Goal: Navigation & Orientation: Find specific page/section

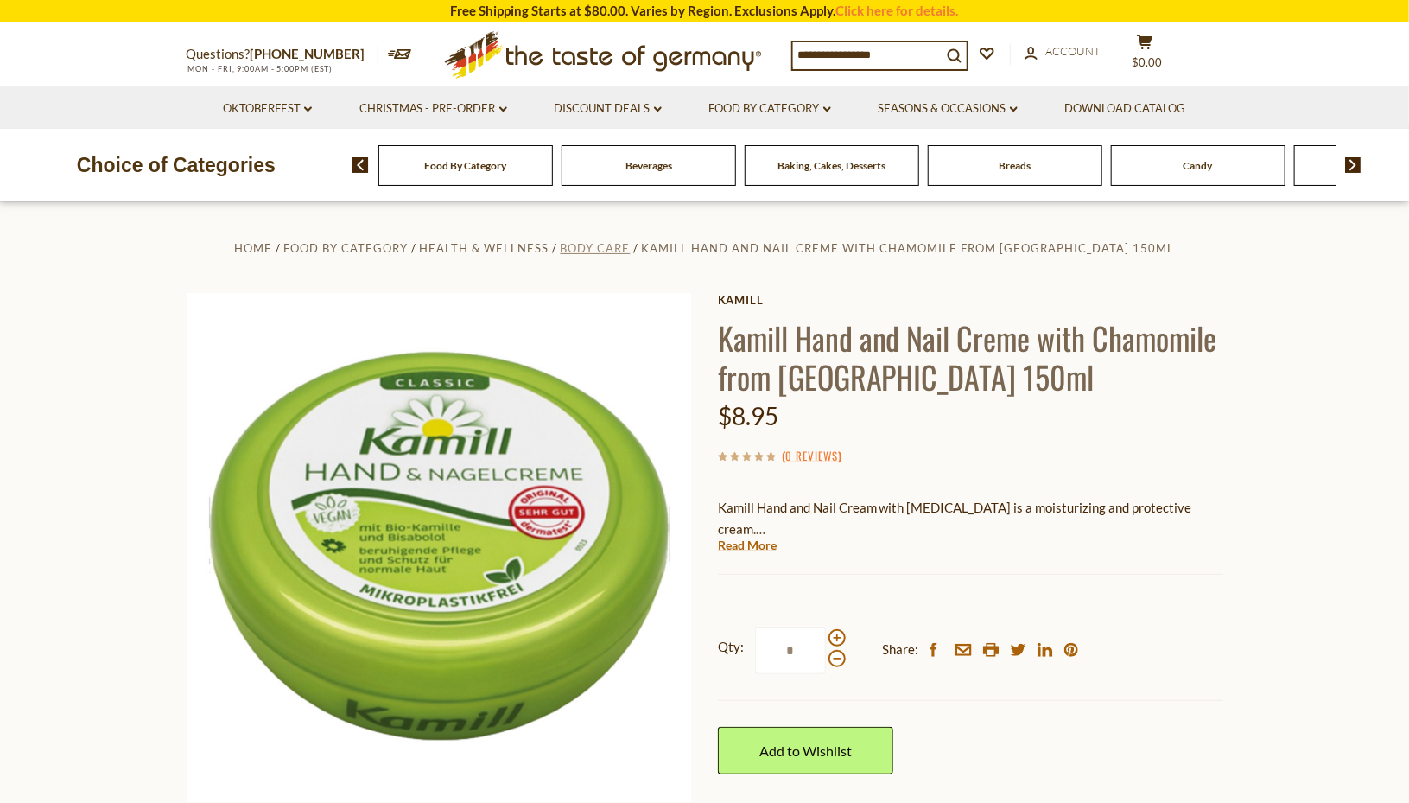
click at [631, 248] on span "Body Care" at bounding box center [596, 248] width 70 height 14
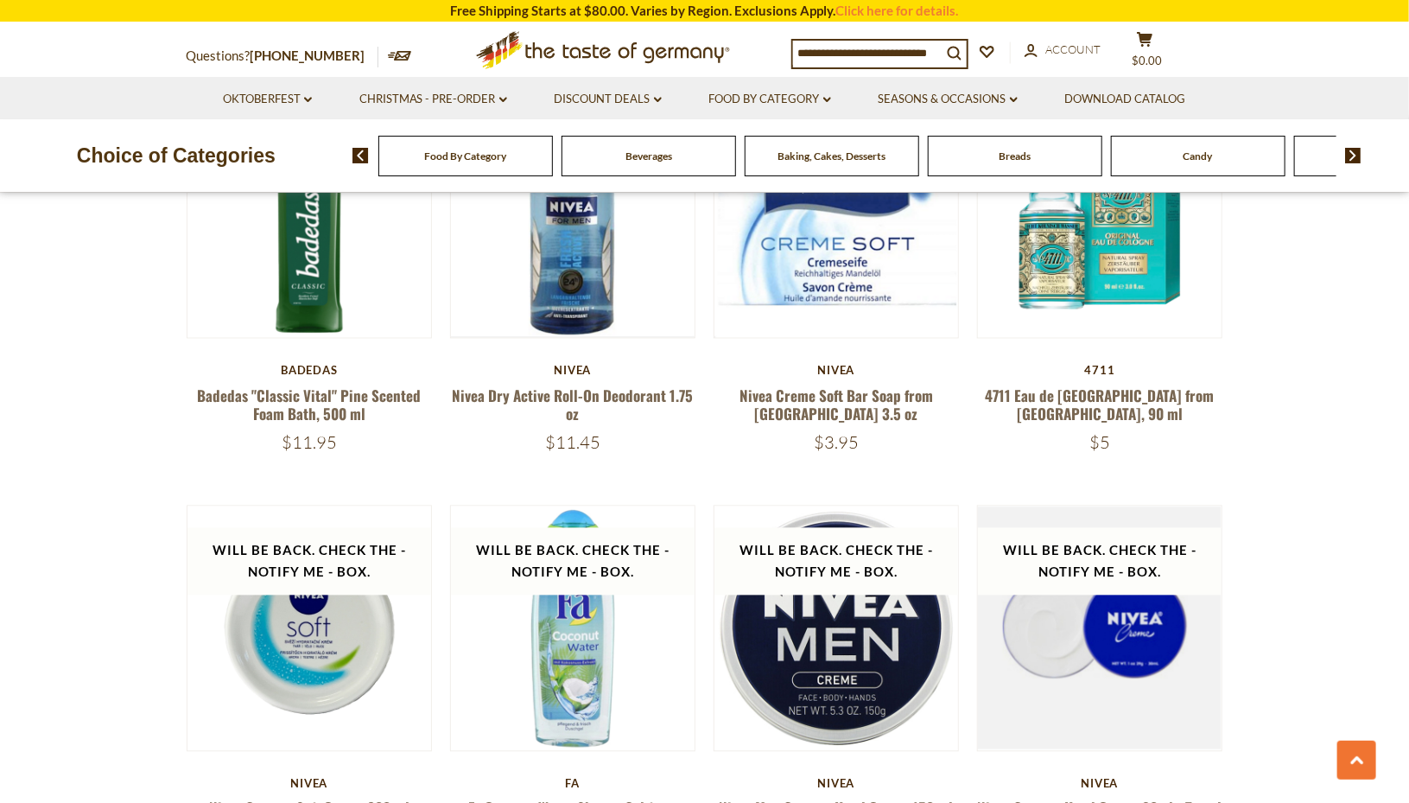
scroll to position [1558, 0]
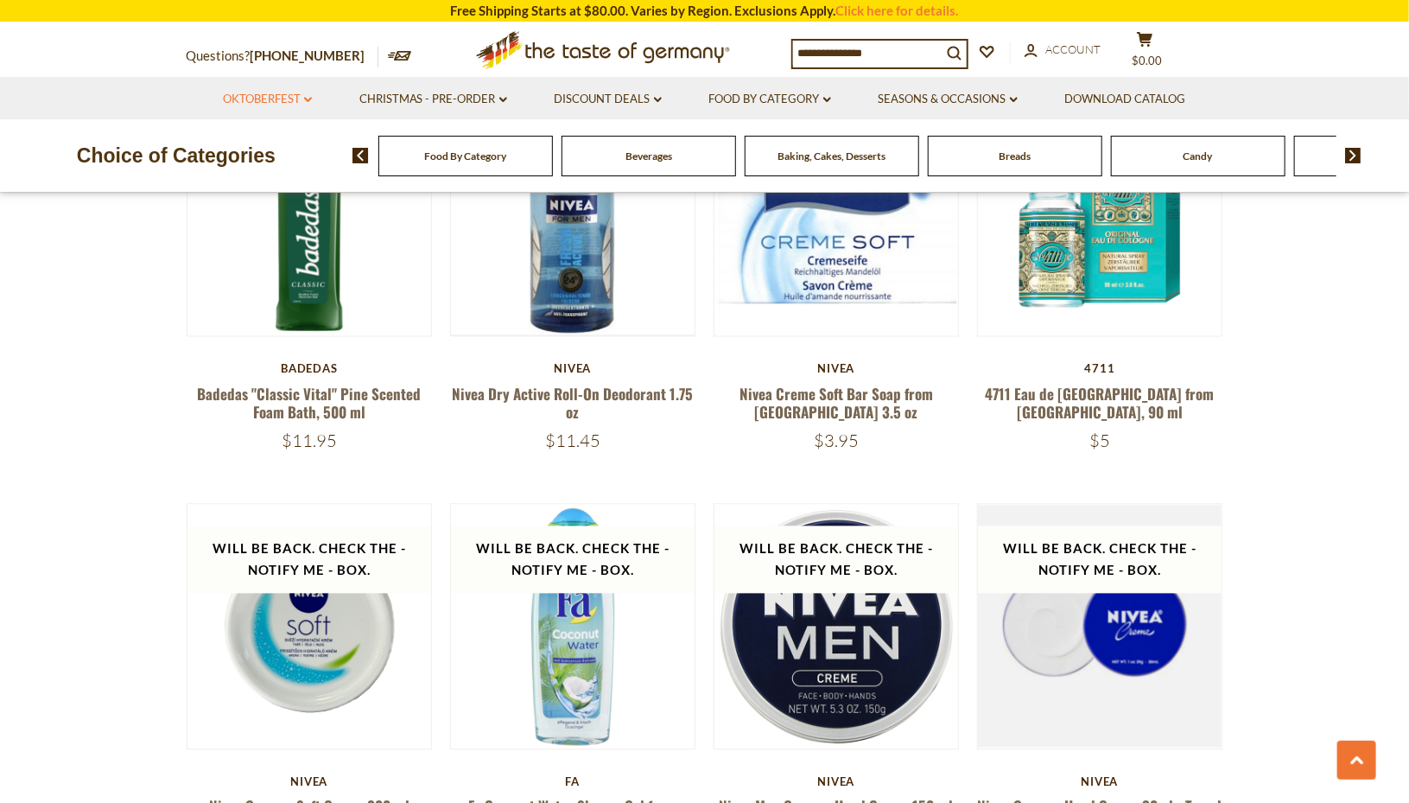
click at [280, 105] on link "Oktoberfest dropdown_arrow" at bounding box center [267, 99] width 89 height 19
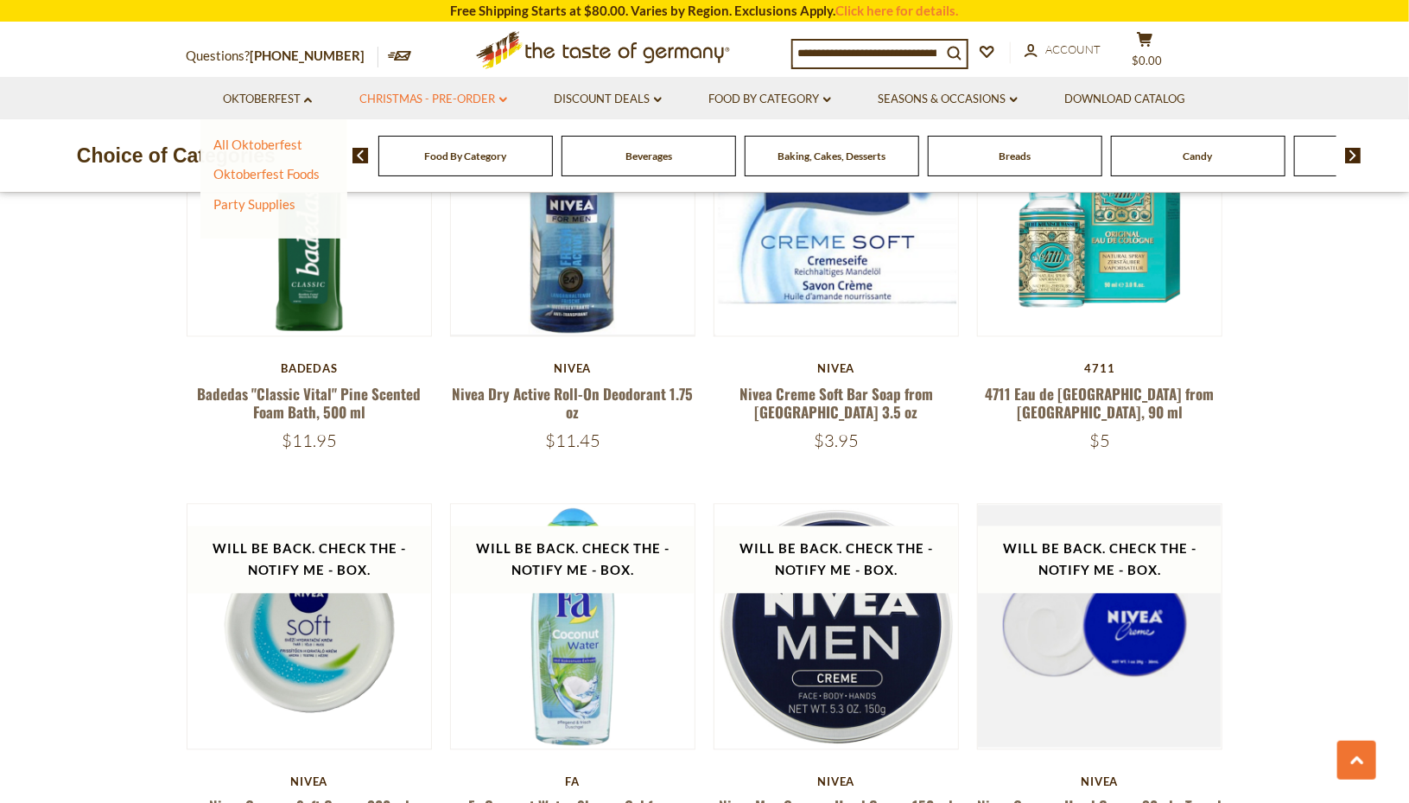
click at [435, 98] on link "Christmas - PRE-ORDER dropdown_arrow" at bounding box center [433, 99] width 148 height 19
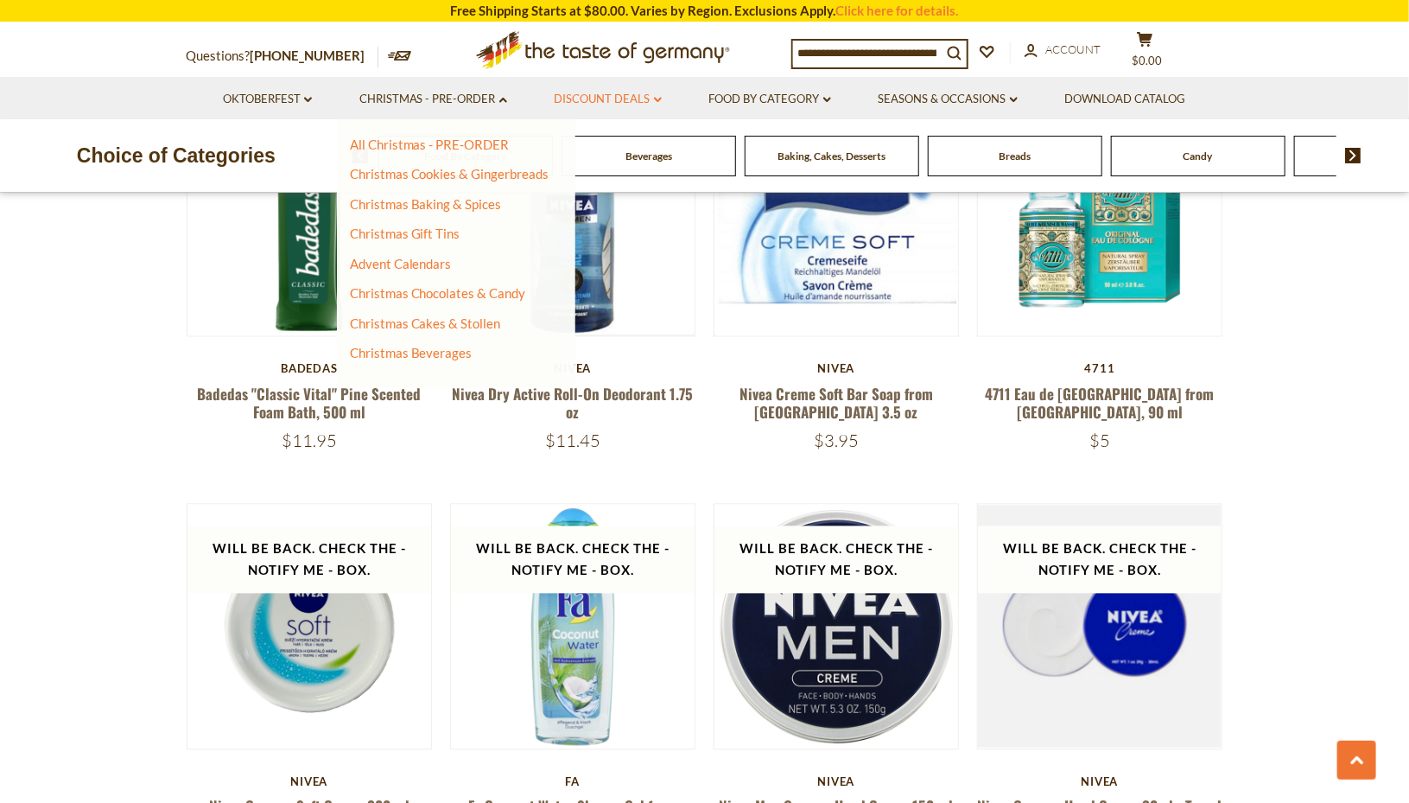
click at [574, 101] on link "Discount Deals dropdown_arrow" at bounding box center [608, 99] width 107 height 19
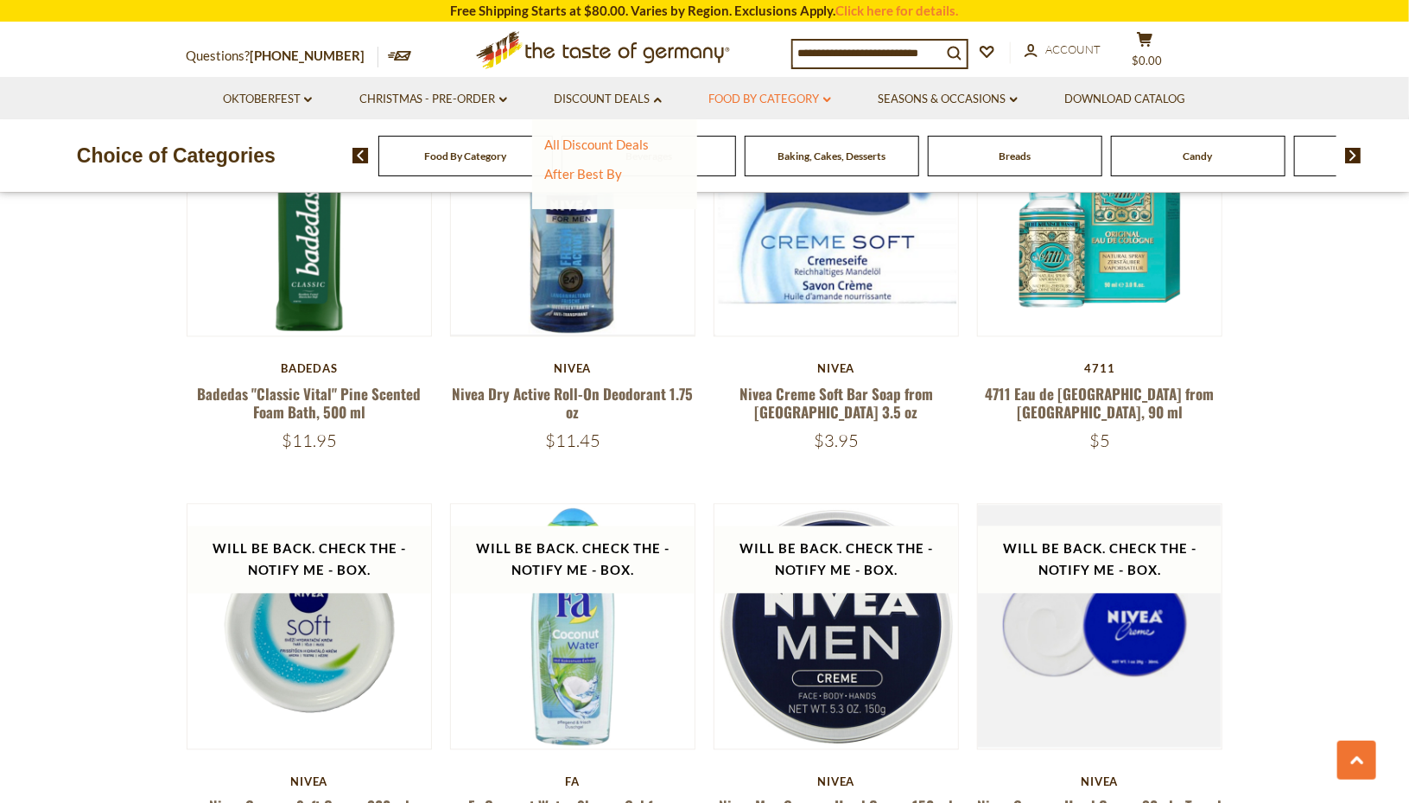
click at [796, 98] on link "Food By Category dropdown_arrow" at bounding box center [770, 99] width 122 height 19
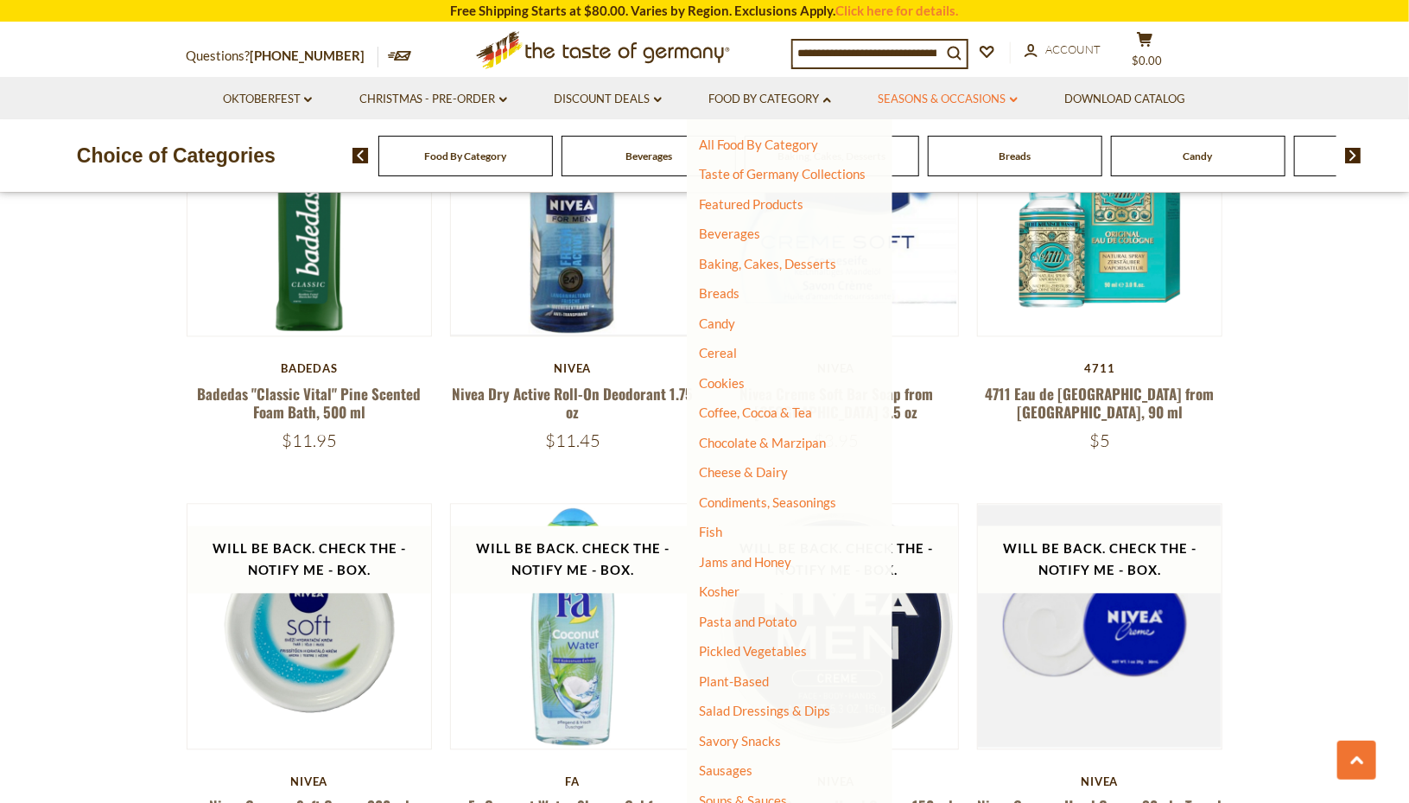
click at [920, 100] on link "Seasons & Occasions dropdown_arrow" at bounding box center [948, 99] width 139 height 19
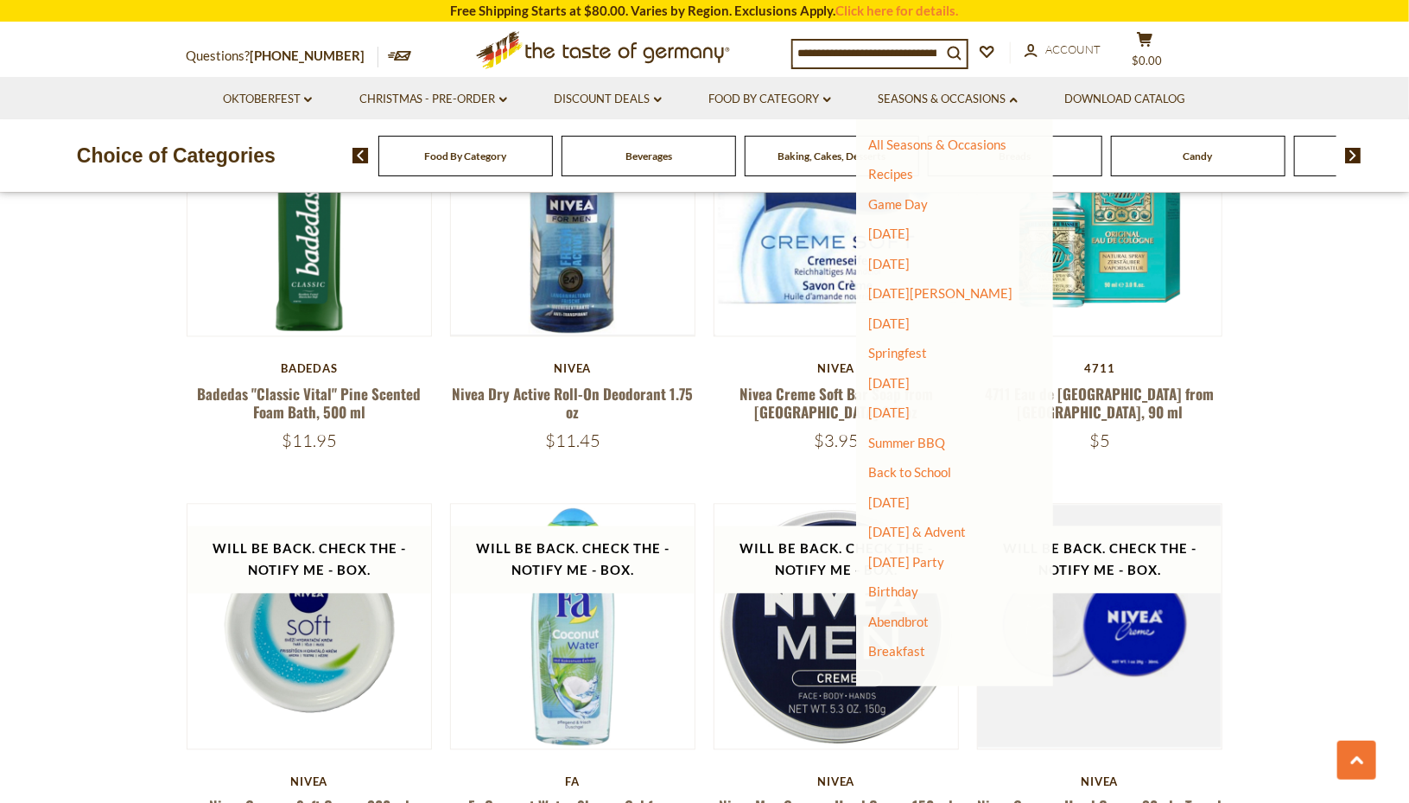
click at [1355, 338] on section "**********" at bounding box center [704, 236] width 1409 height 3185
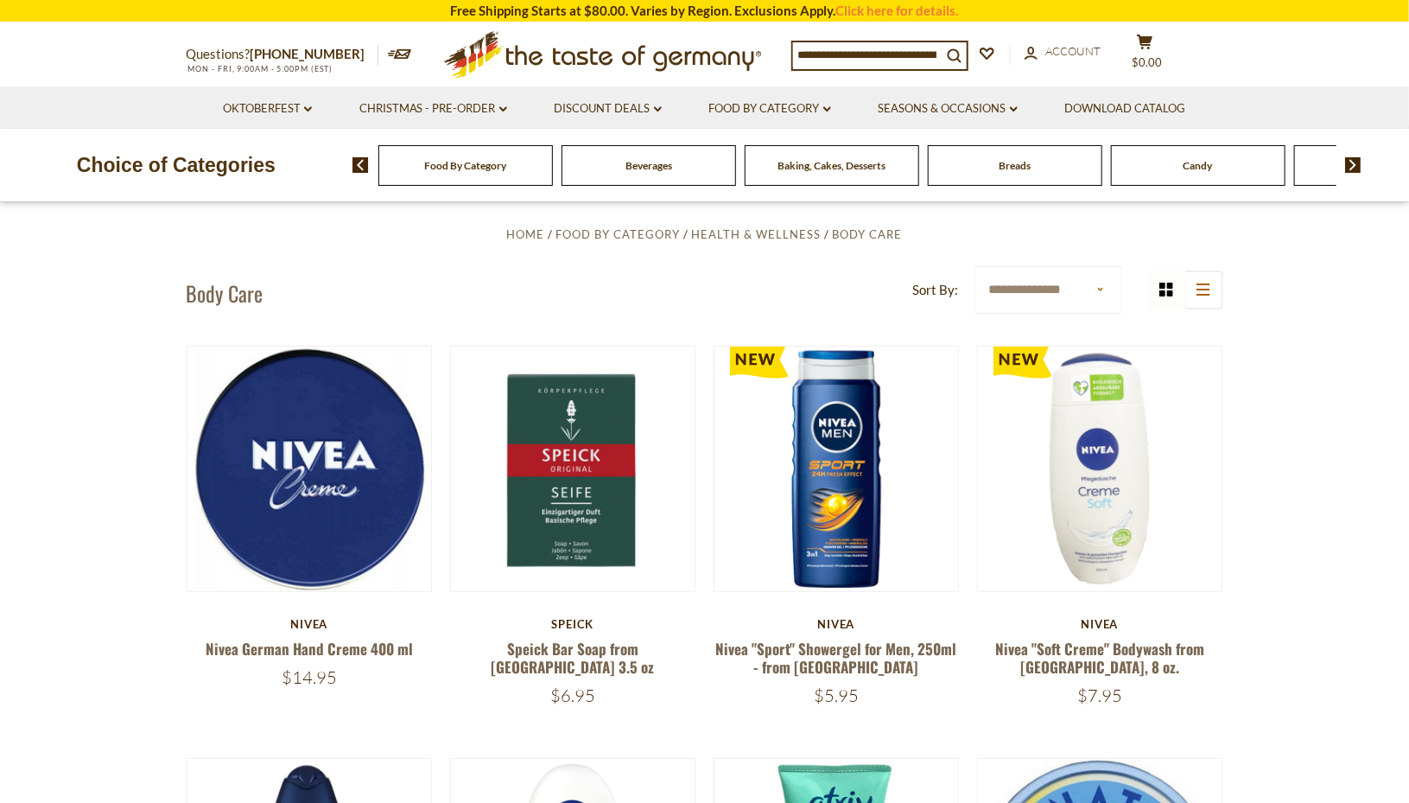
scroll to position [0, 0]
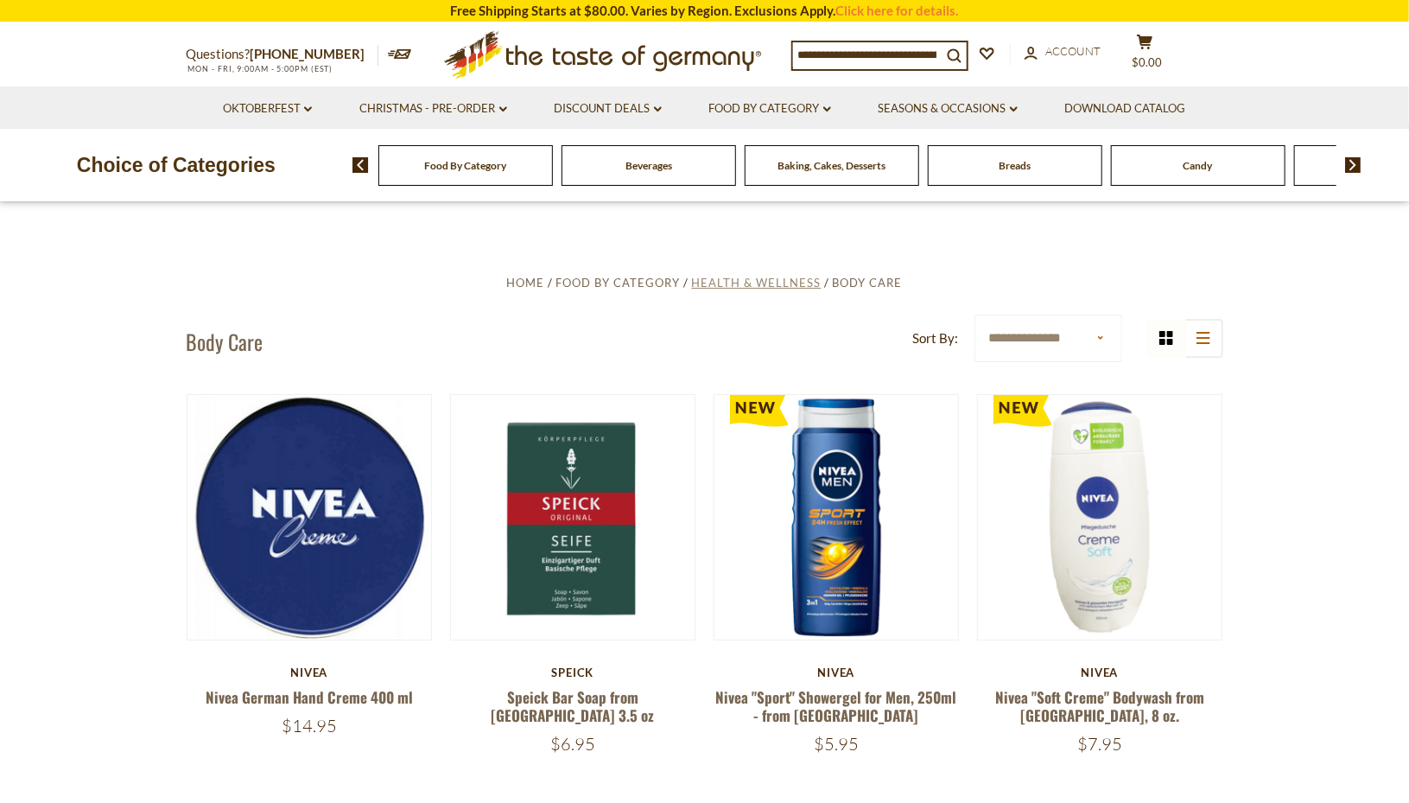
click at [783, 283] on span "Health & Wellness" at bounding box center [757, 283] width 130 height 14
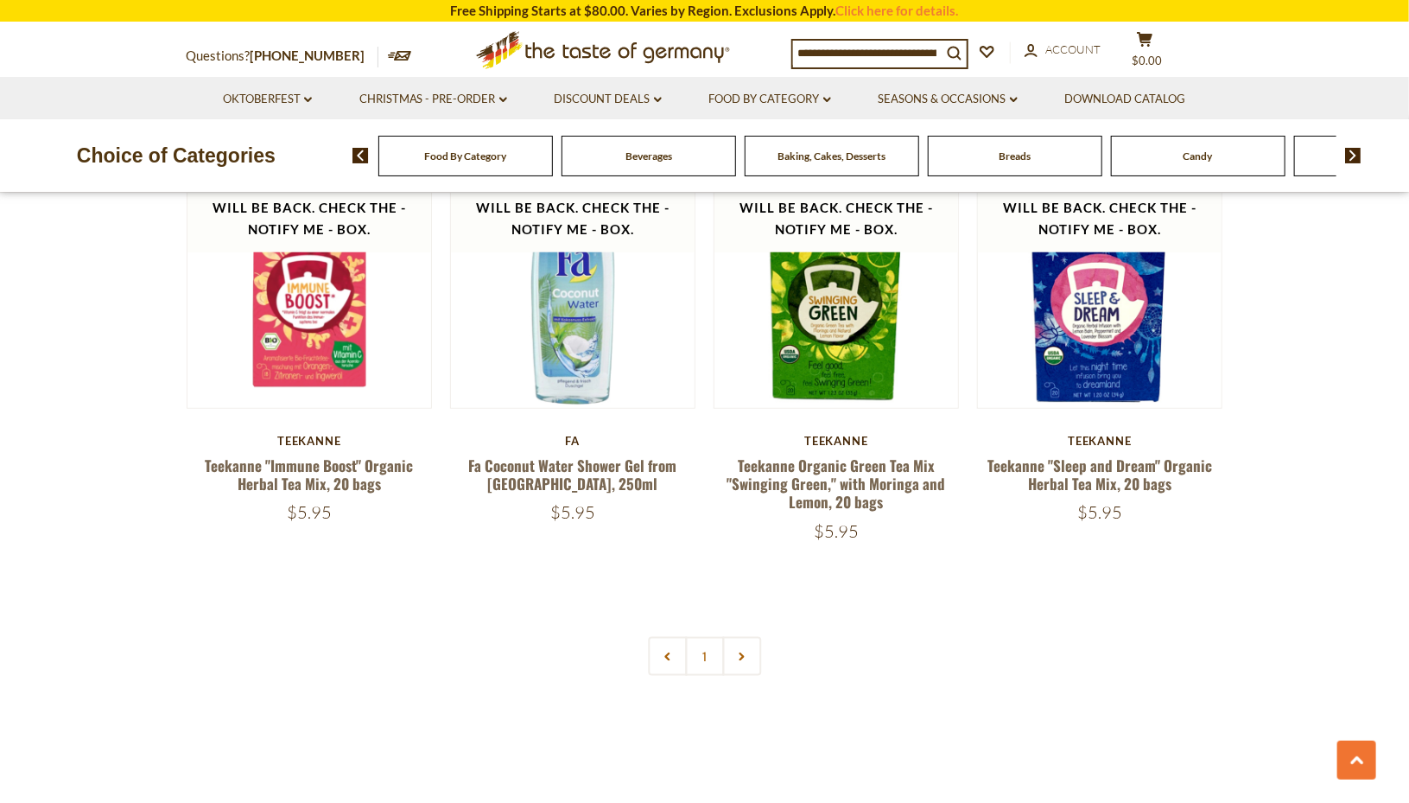
scroll to position [3974, 0]
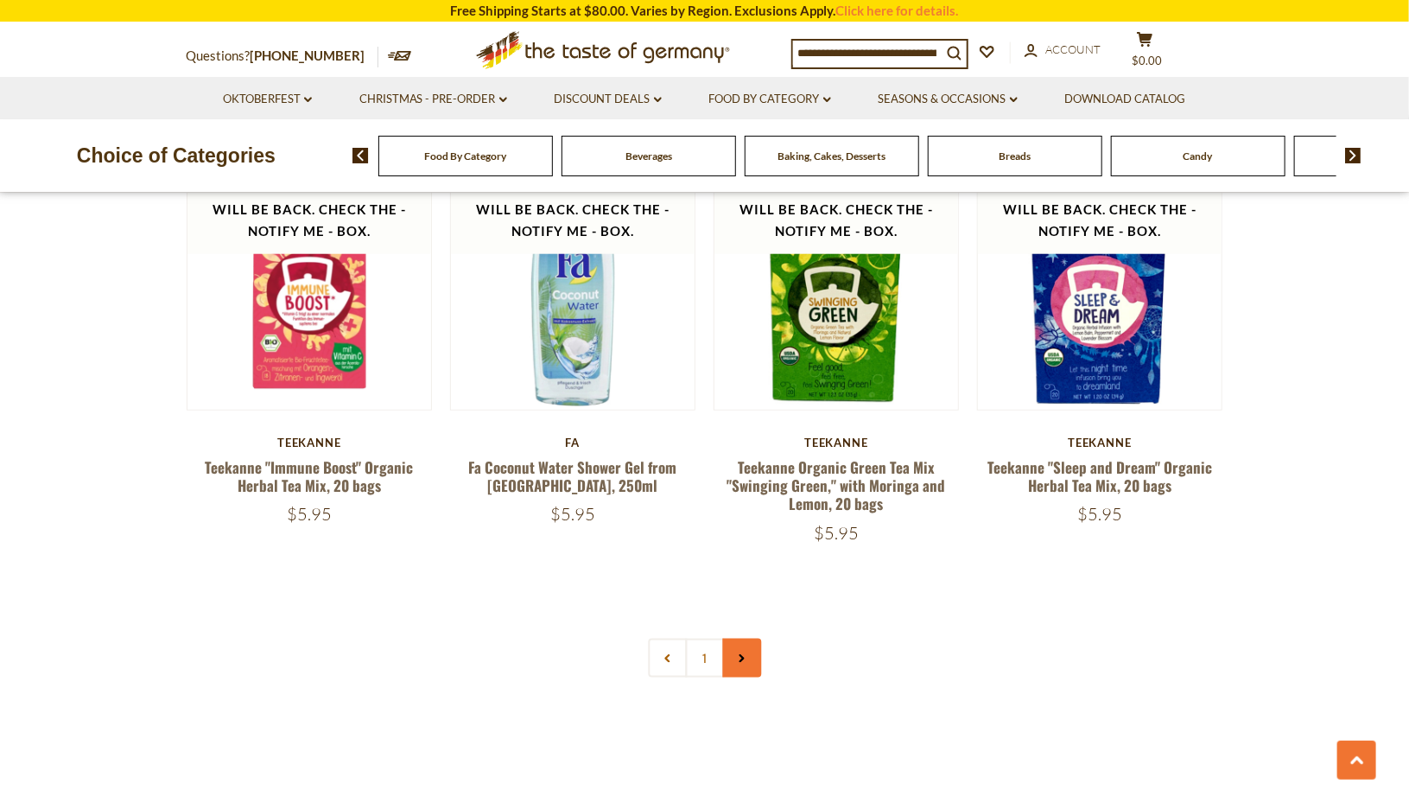
click at [739, 654] on icon at bounding box center [742, 658] width 10 height 9
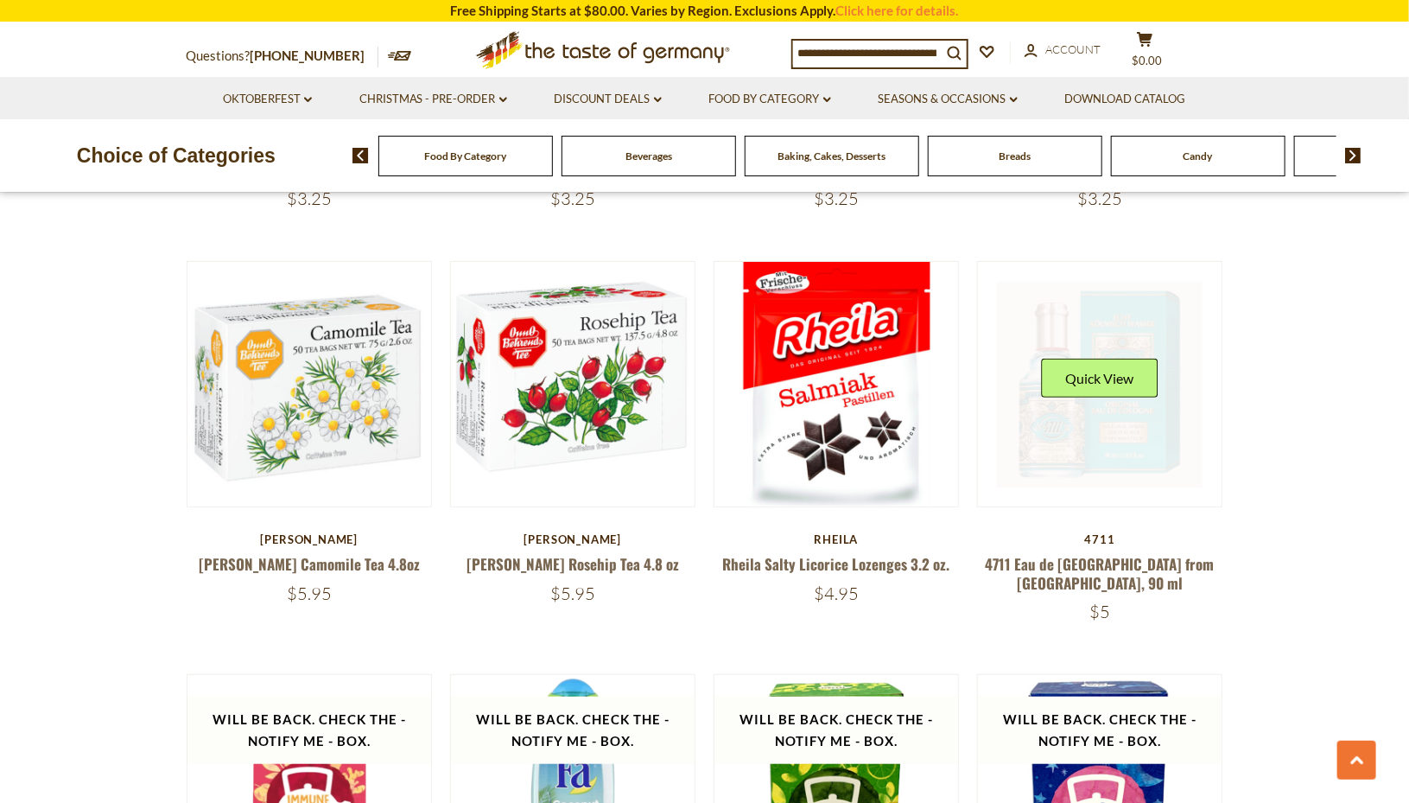
scroll to position [3471, 0]
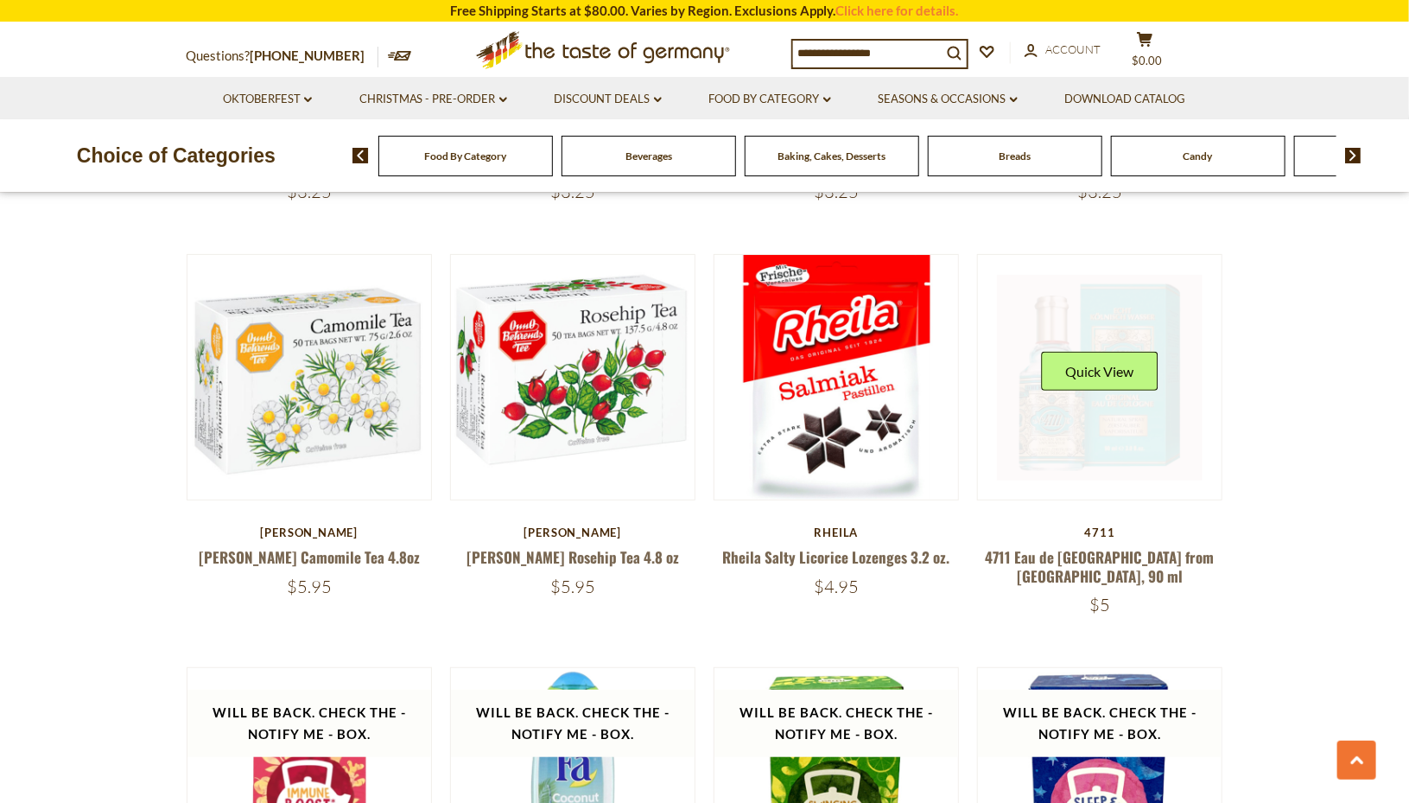
click at [1118, 371] on link at bounding box center [1100, 378] width 206 height 206
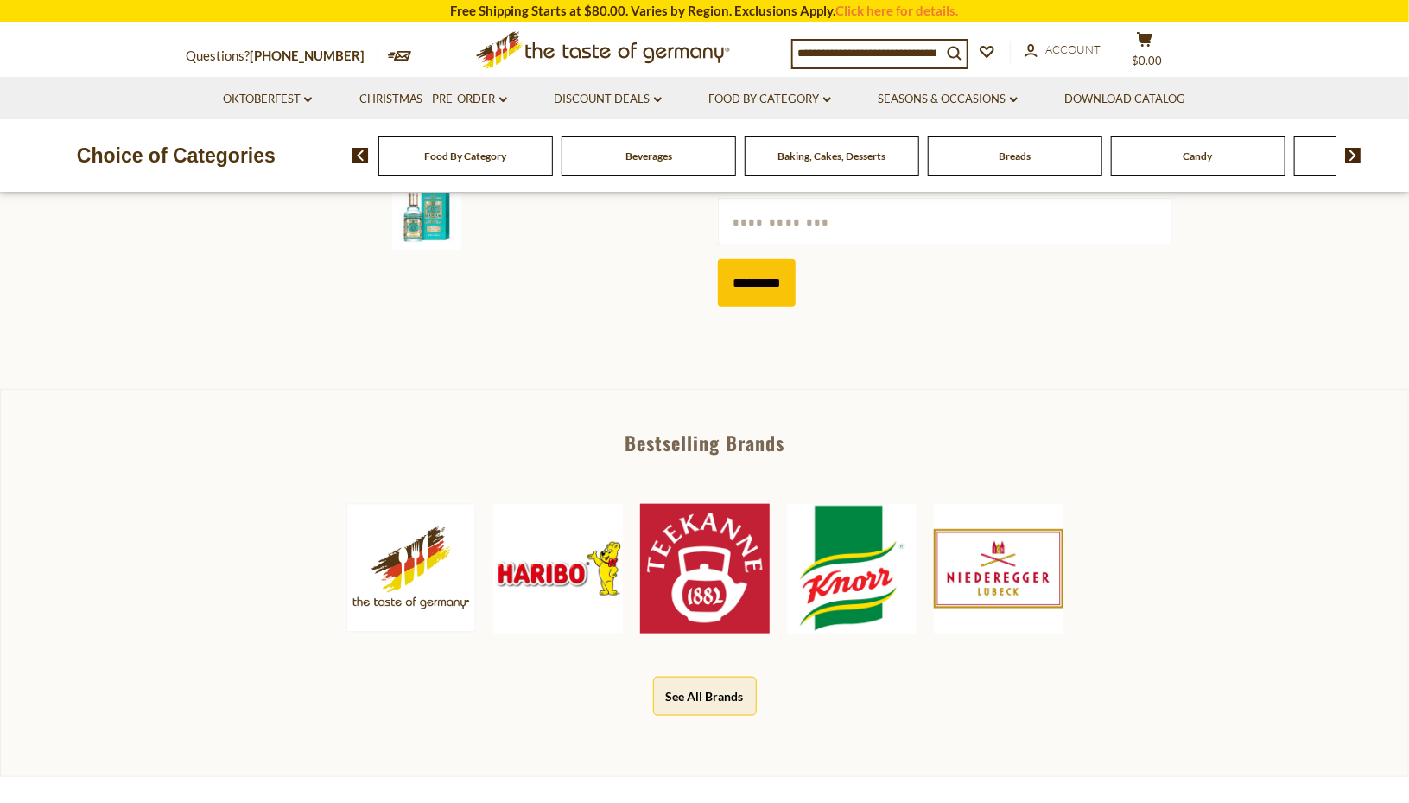
scroll to position [653, 0]
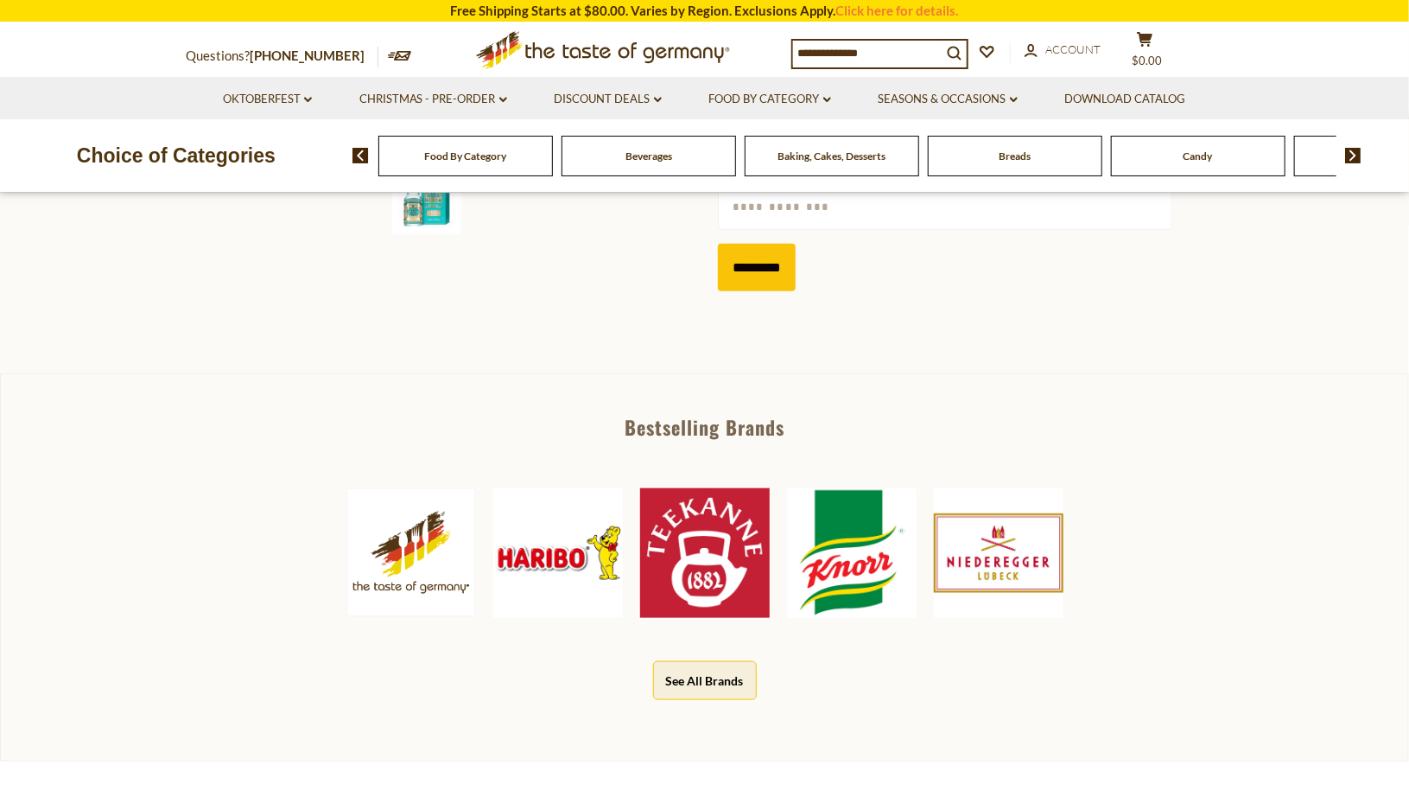
click at [536, 517] on img at bounding box center [558, 553] width 130 height 130
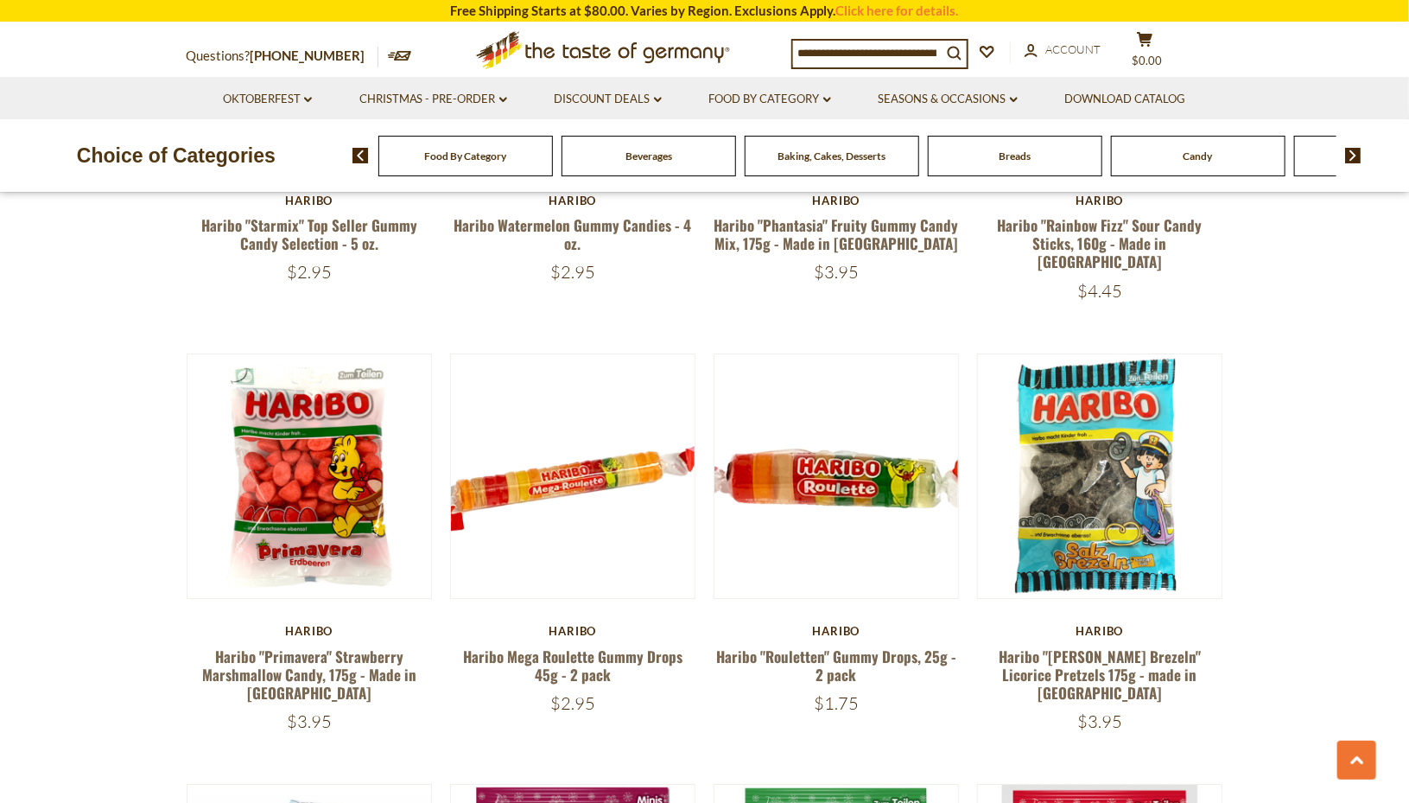
scroll to position [2527, 0]
click at [1353, 158] on img at bounding box center [1353, 156] width 16 height 16
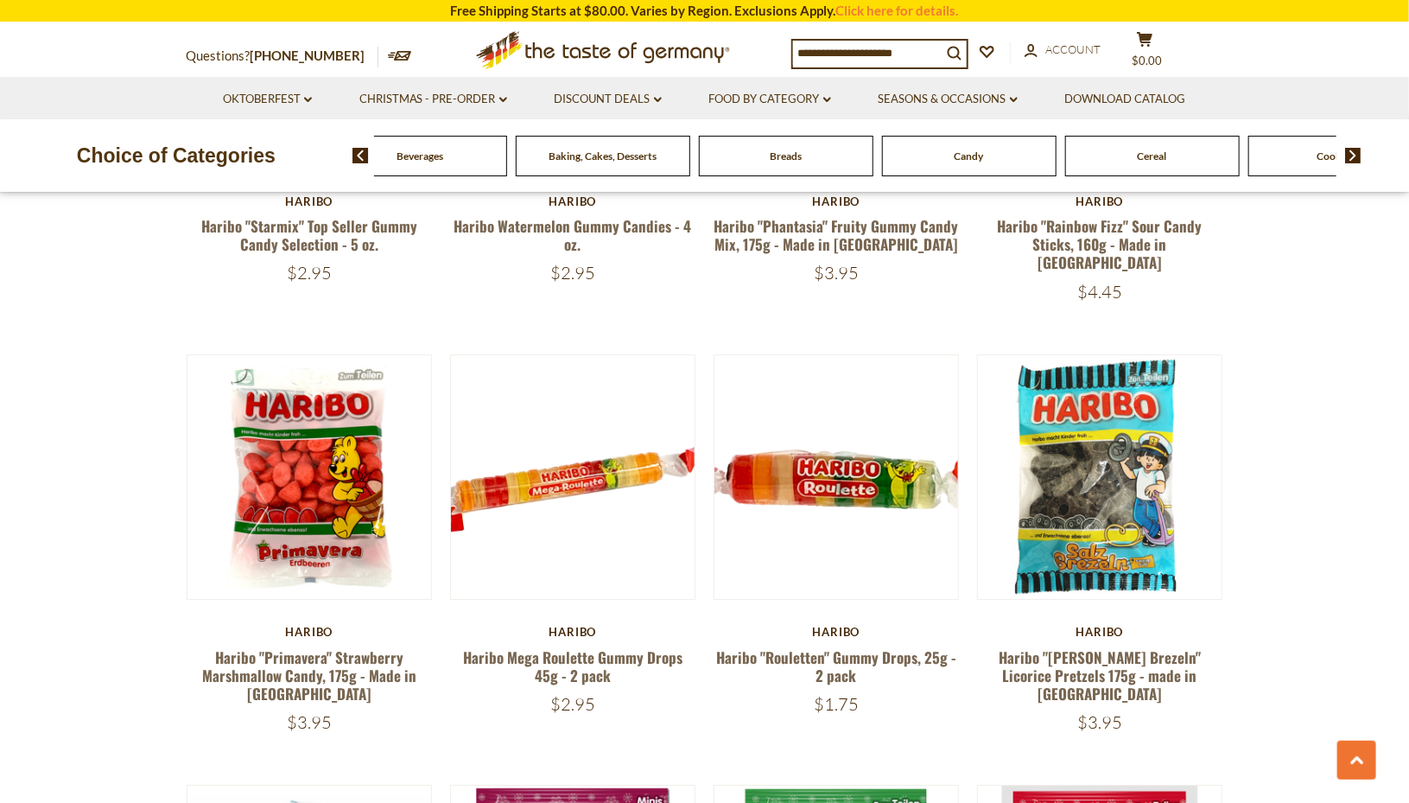
click at [1353, 158] on img at bounding box center [1353, 156] width 16 height 16
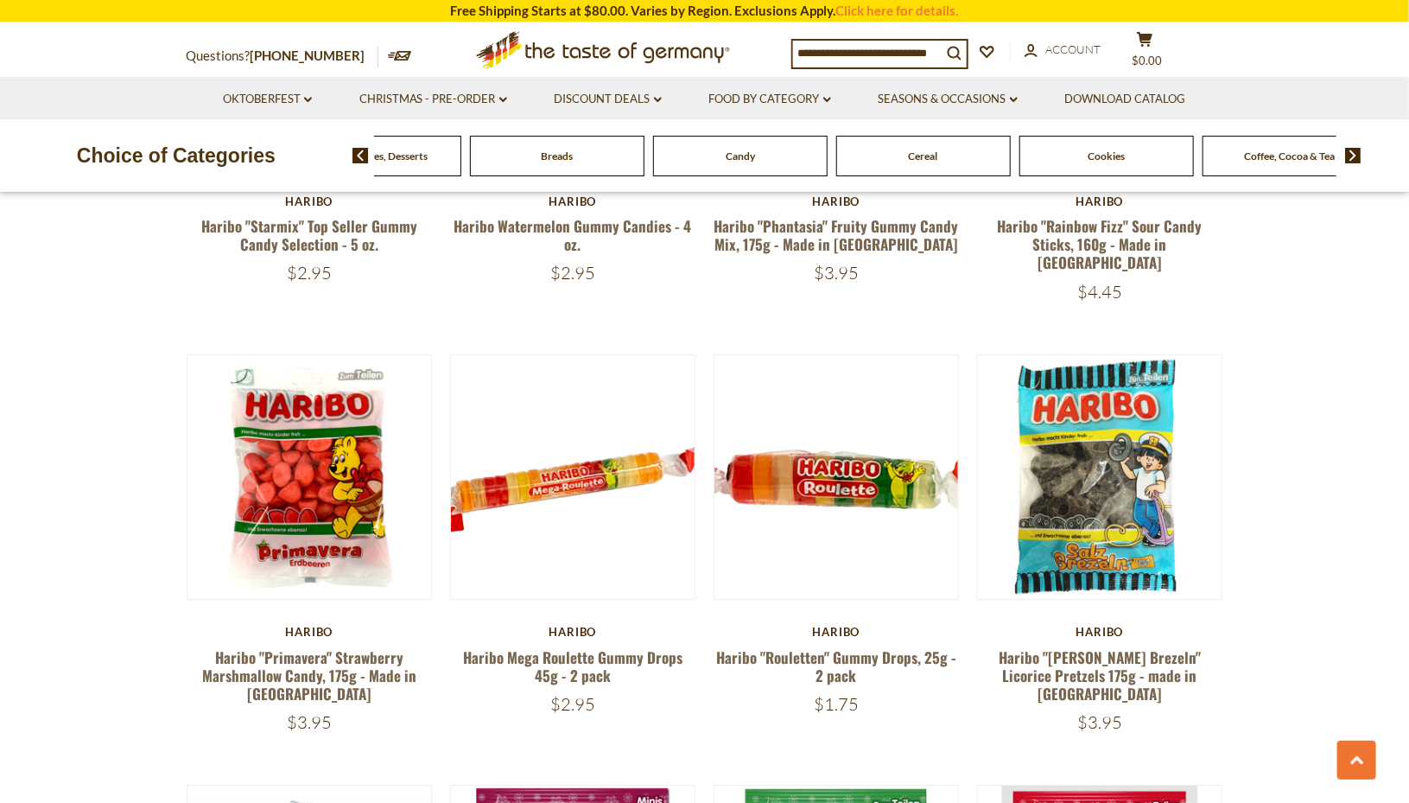
click at [1353, 158] on img at bounding box center [1353, 156] width 16 height 16
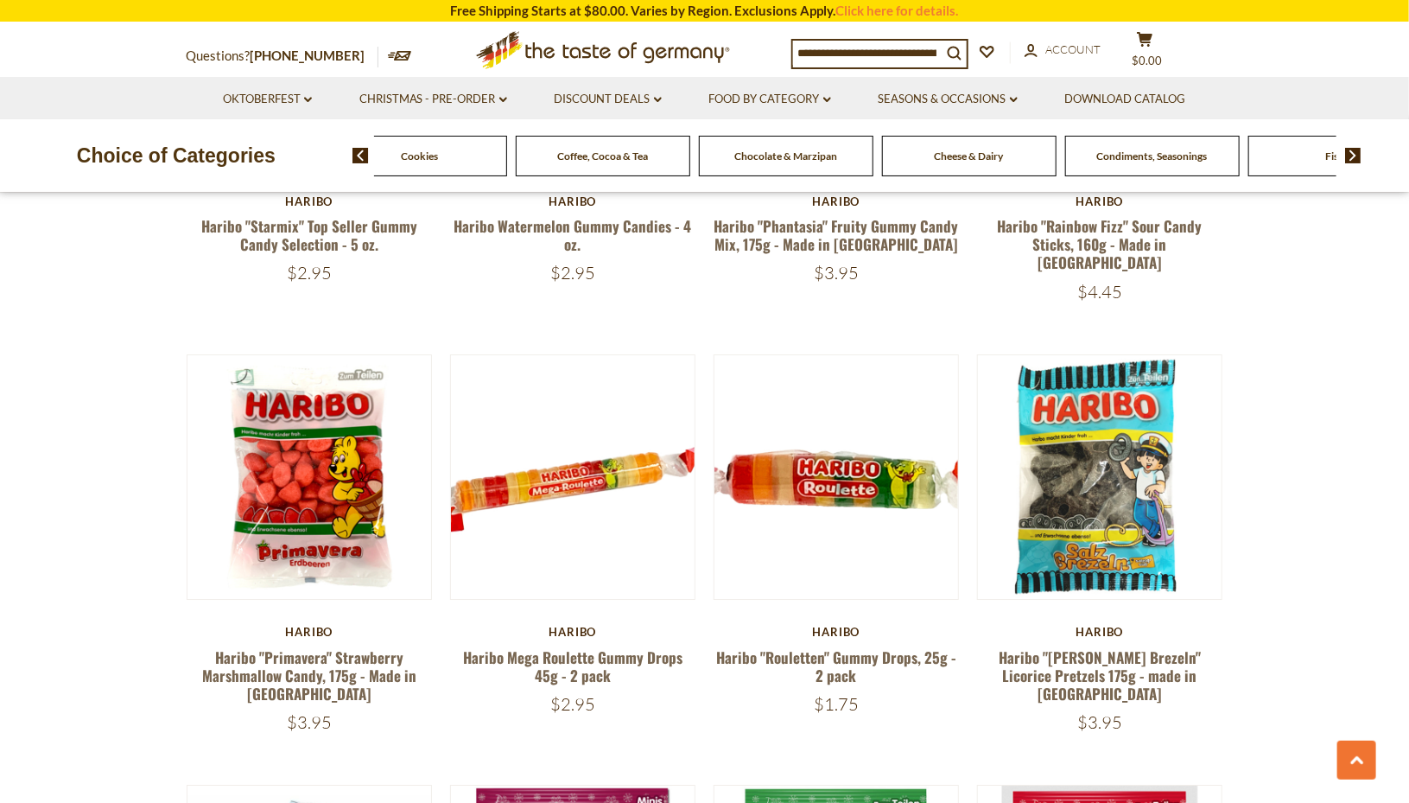
click at [784, 93] on link "Food By Category dropdown_arrow" at bounding box center [770, 99] width 122 height 19
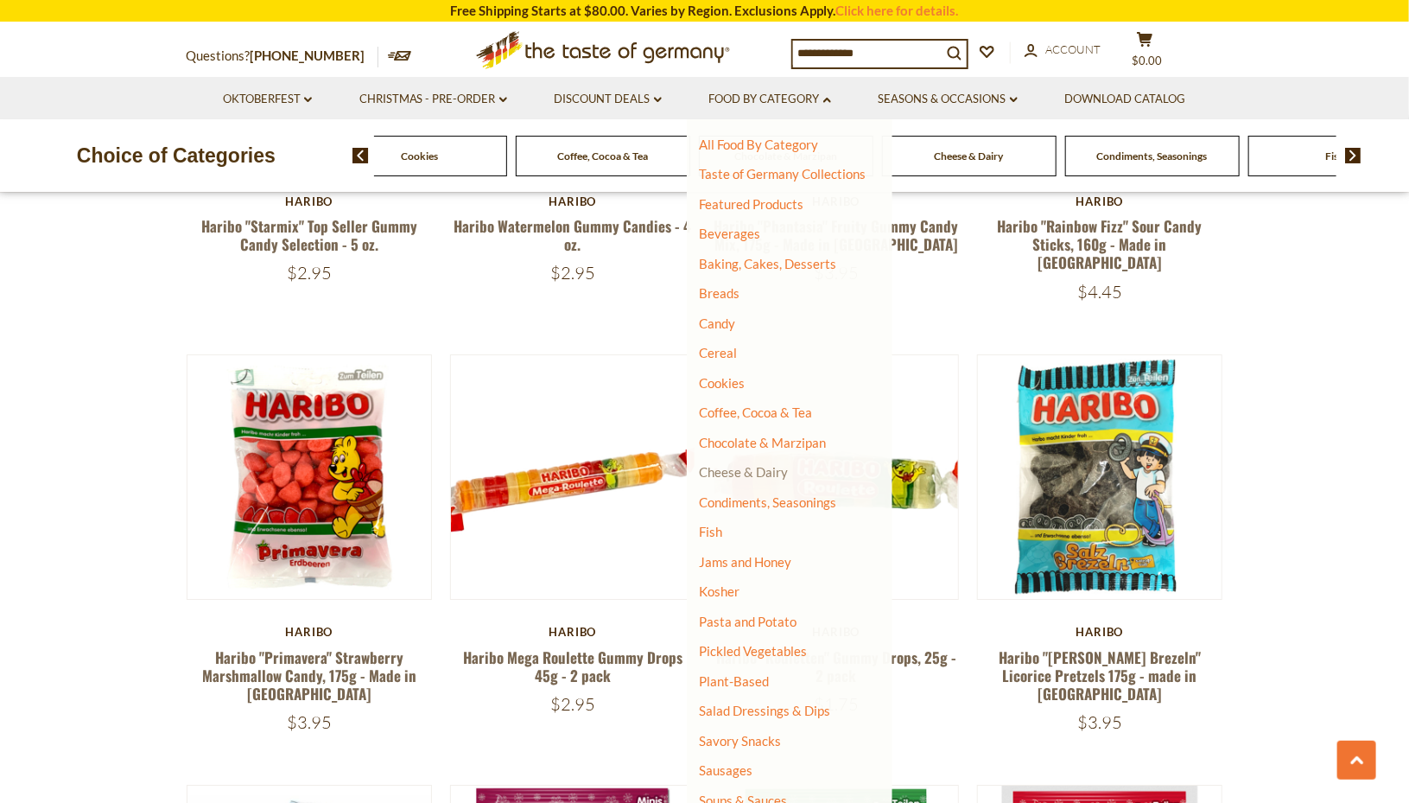
click at [739, 473] on link "Cheese & Dairy" at bounding box center [744, 472] width 89 height 16
